Goal: Find contact information: Find contact information

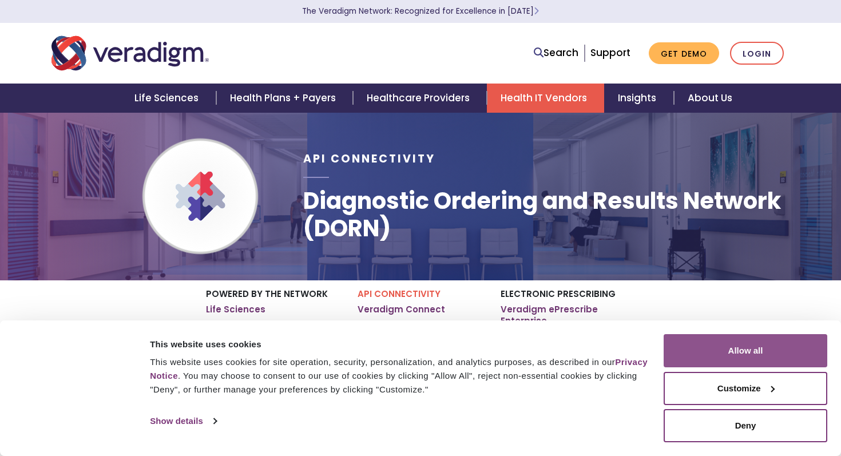
click at [701, 348] on button "Allow all" at bounding box center [746, 350] width 164 height 33
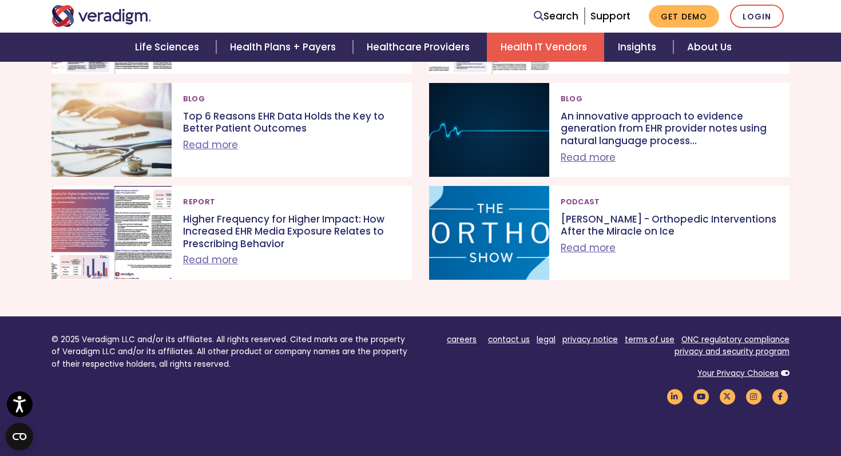
scroll to position [1295, 0]
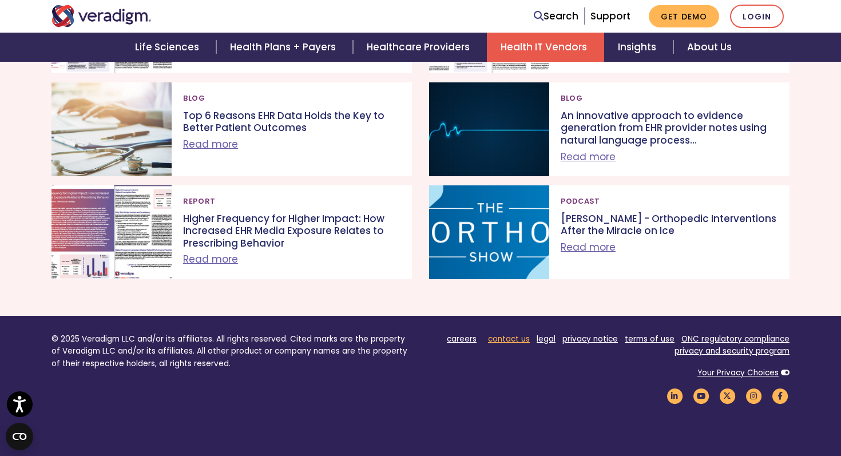
click at [503, 334] on link "contact us" at bounding box center [509, 339] width 42 height 11
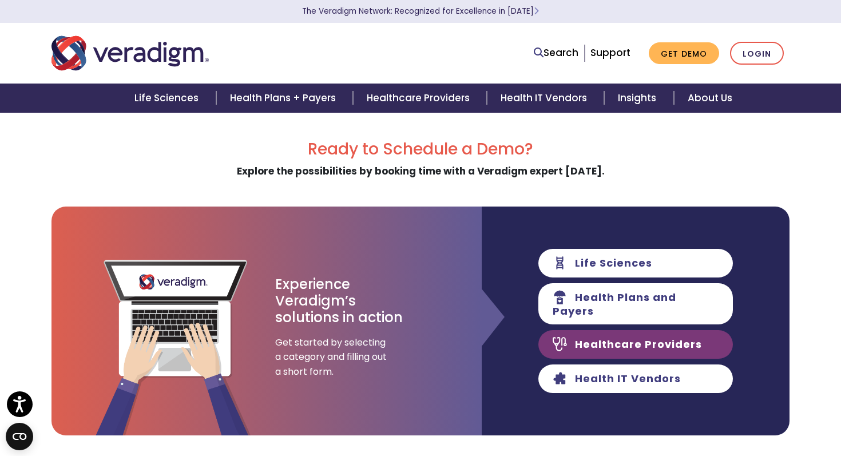
click at [563, 341] on link "Healthcare Providers" at bounding box center [635, 344] width 194 height 29
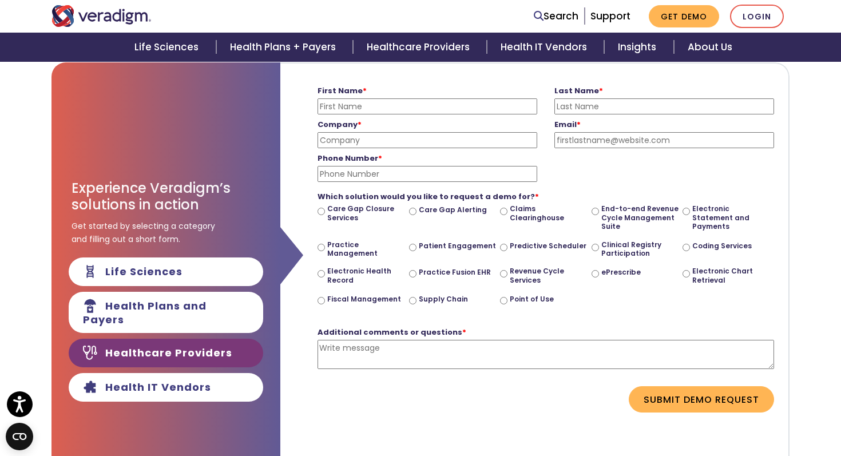
scroll to position [209, 0]
